Goal: Check status

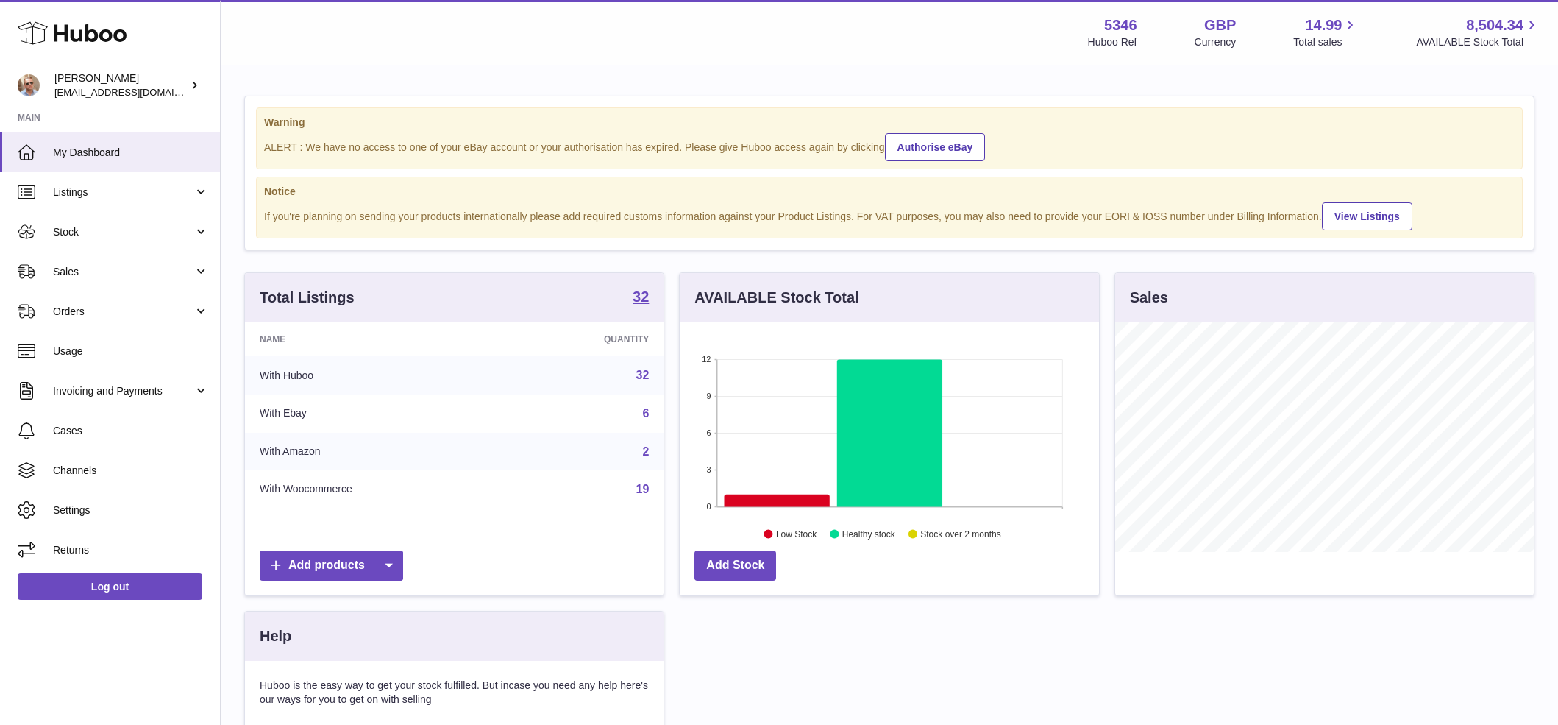
scroll to position [230, 419]
click at [146, 274] on span "Sales" at bounding box center [123, 272] width 141 height 14
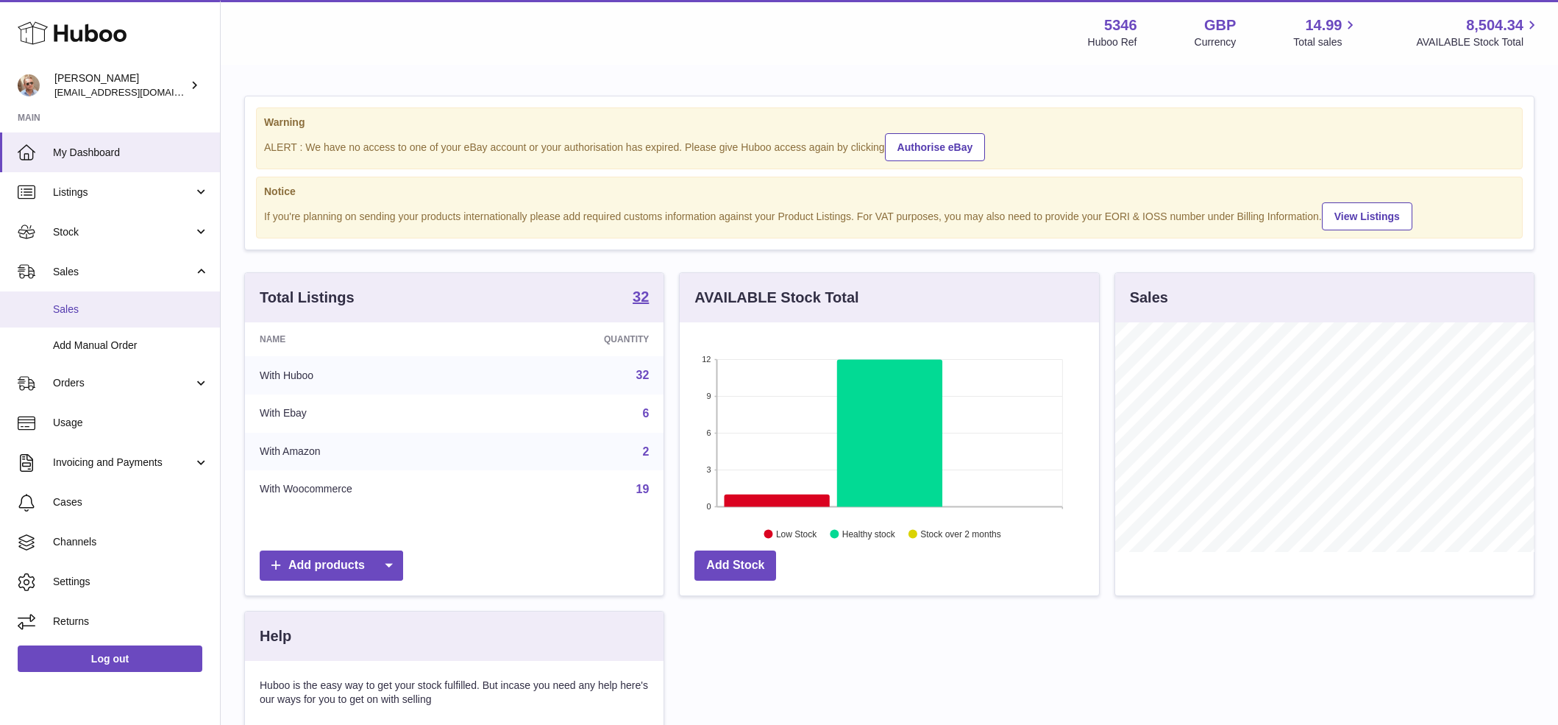
click at [121, 310] on span "Sales" at bounding box center [131, 309] width 156 height 14
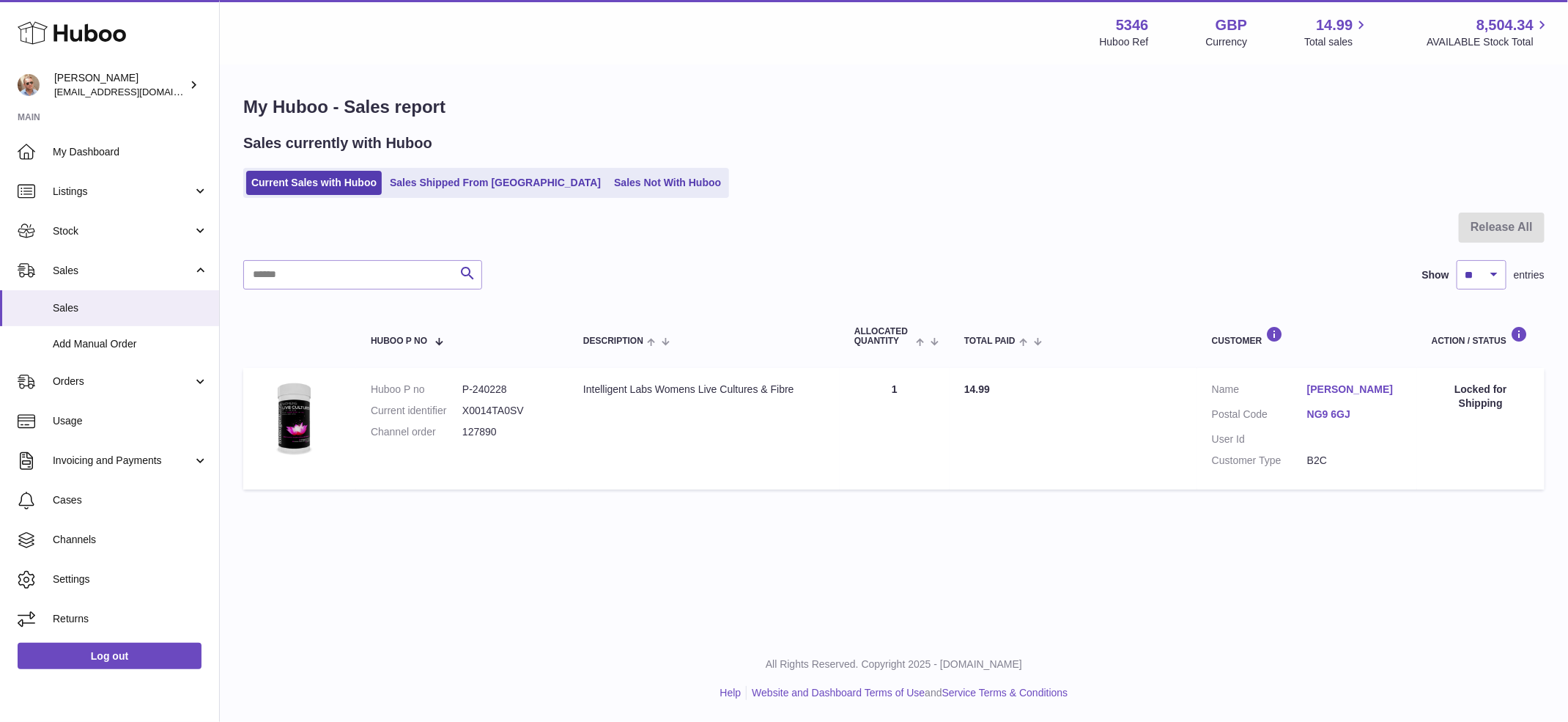
click at [552, 201] on div "My Huboo - Sales report Sales currently with Huboo Current Sales with Huboo Sal…" at bounding box center [895, 296] width 1349 height 460
click at [609, 186] on link "Sales Not With Huboo" at bounding box center [667, 182] width 118 height 24
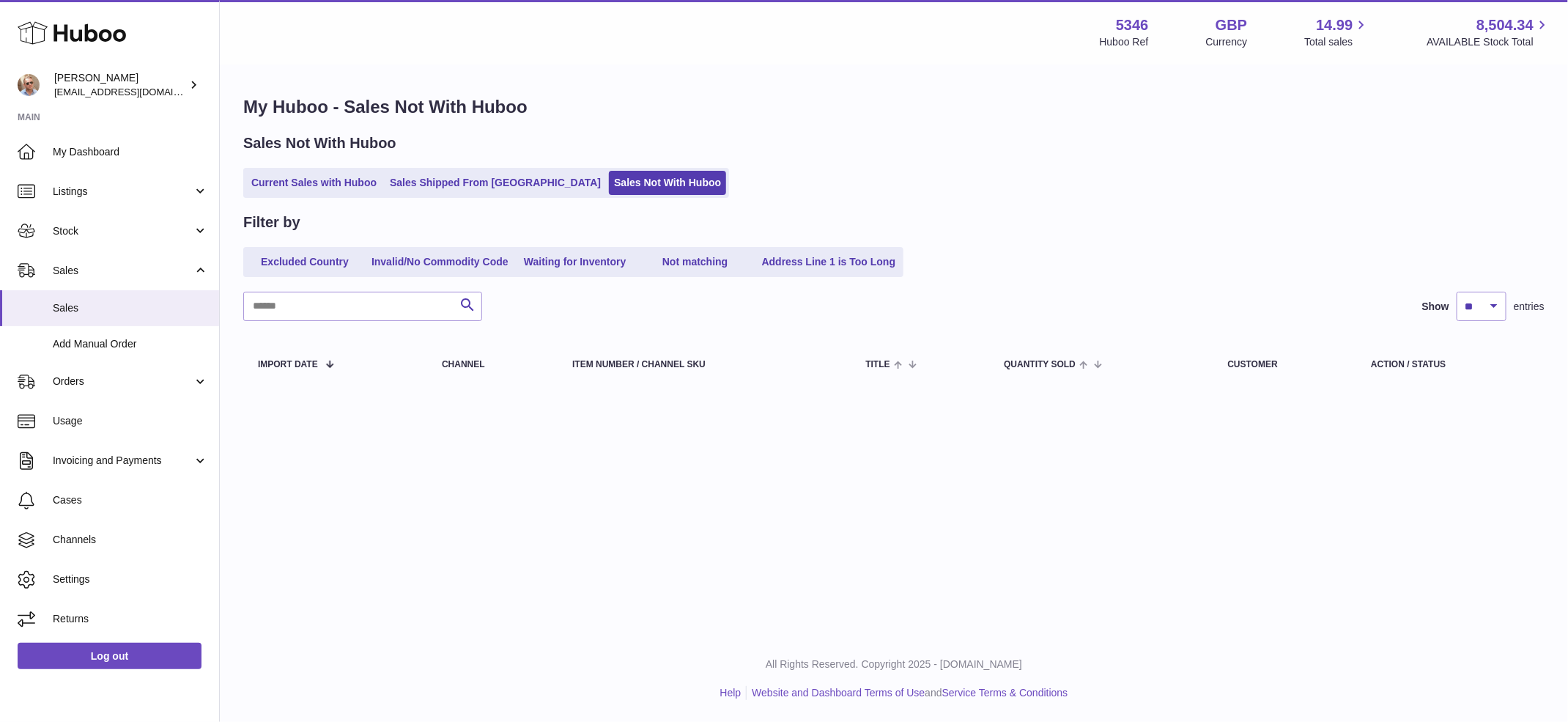
click at [832, 138] on div "Sales Not With Huboo" at bounding box center [894, 143] width 1301 height 20
